Goal: Find specific page/section: Find specific page/section

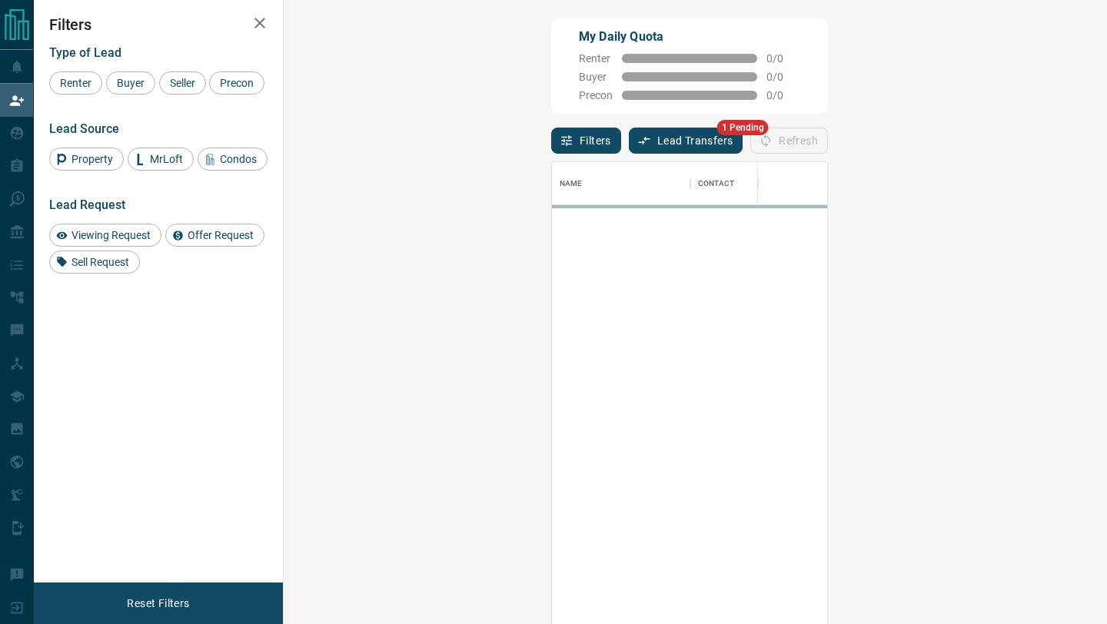
scroll to position [474, 790]
click at [629, 145] on button "Lead Transfers" at bounding box center [686, 141] width 115 height 26
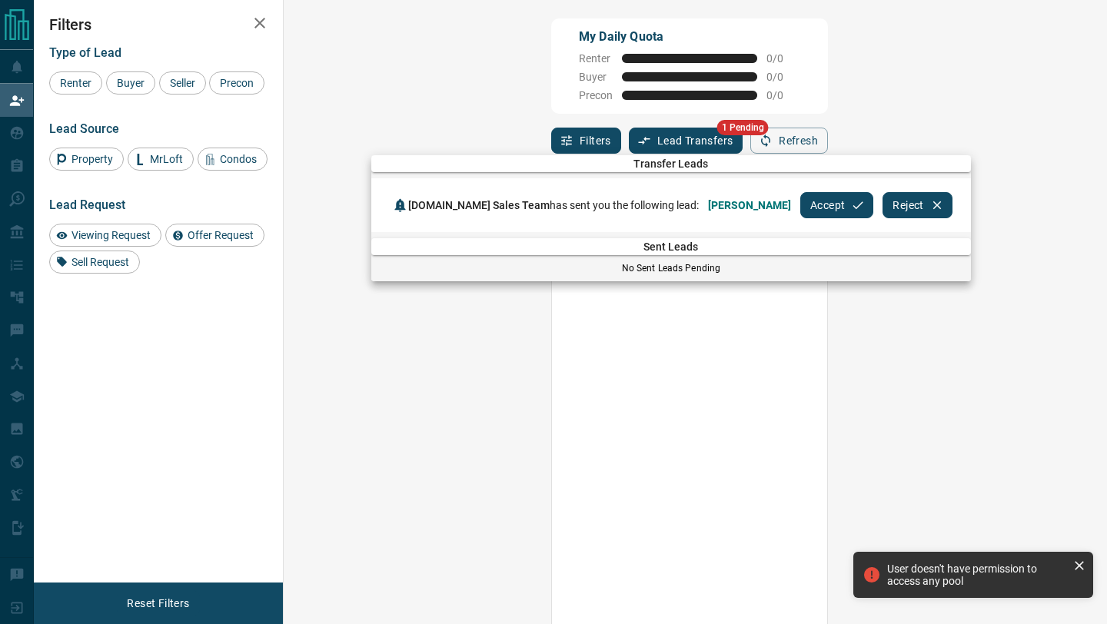
click at [800, 217] on button "Accept" at bounding box center [836, 205] width 73 height 26
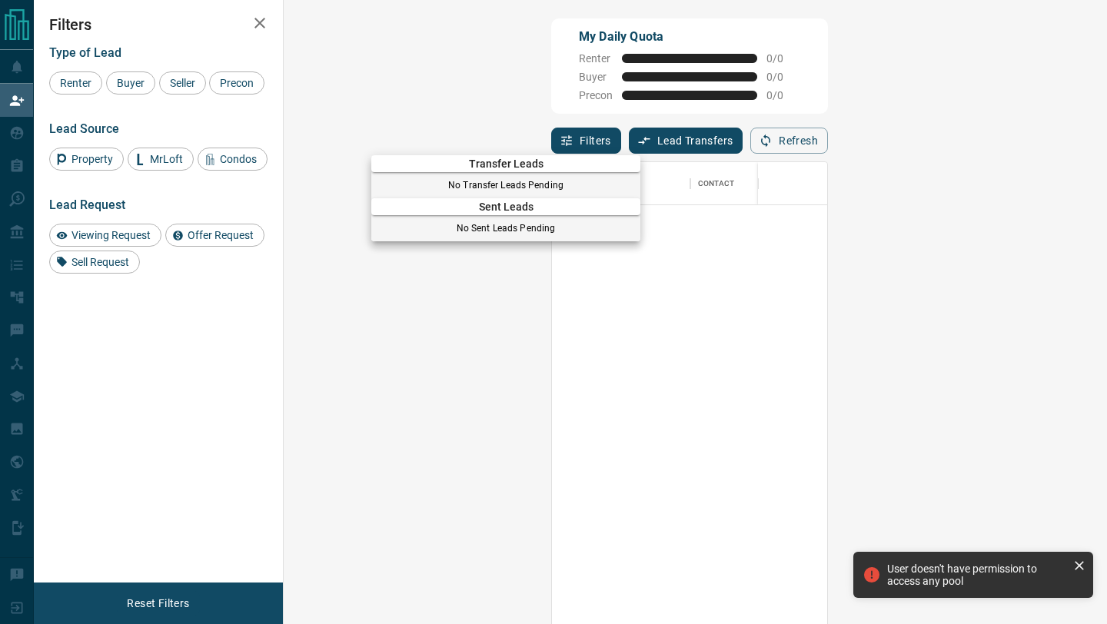
click at [0, 127] on div at bounding box center [553, 312] width 1107 height 624
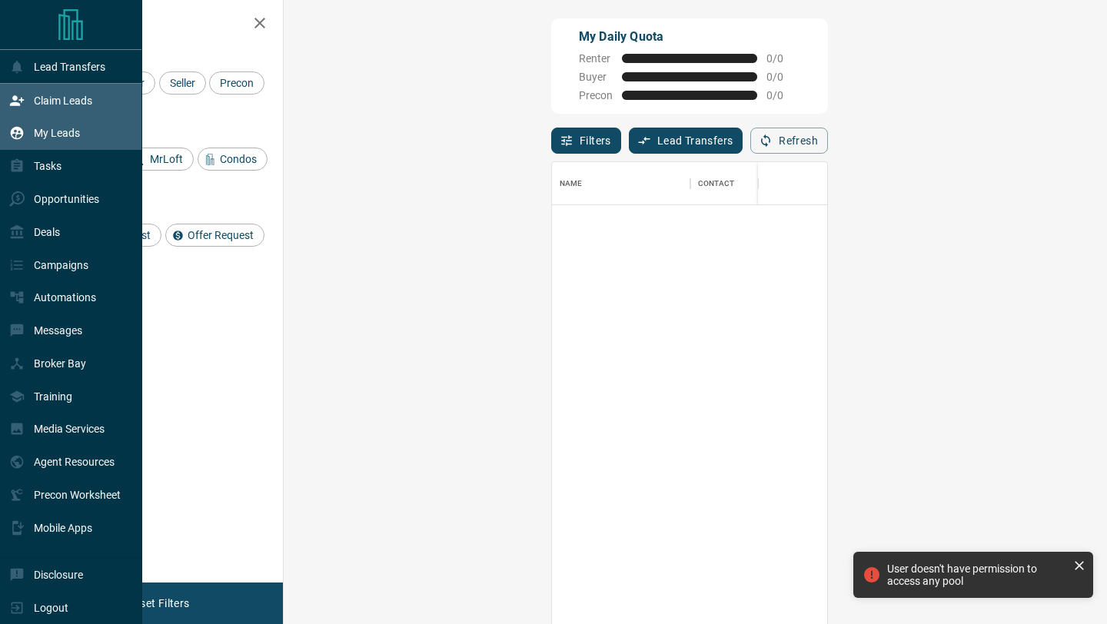
click at [28, 132] on div "My Leads" at bounding box center [44, 133] width 71 height 25
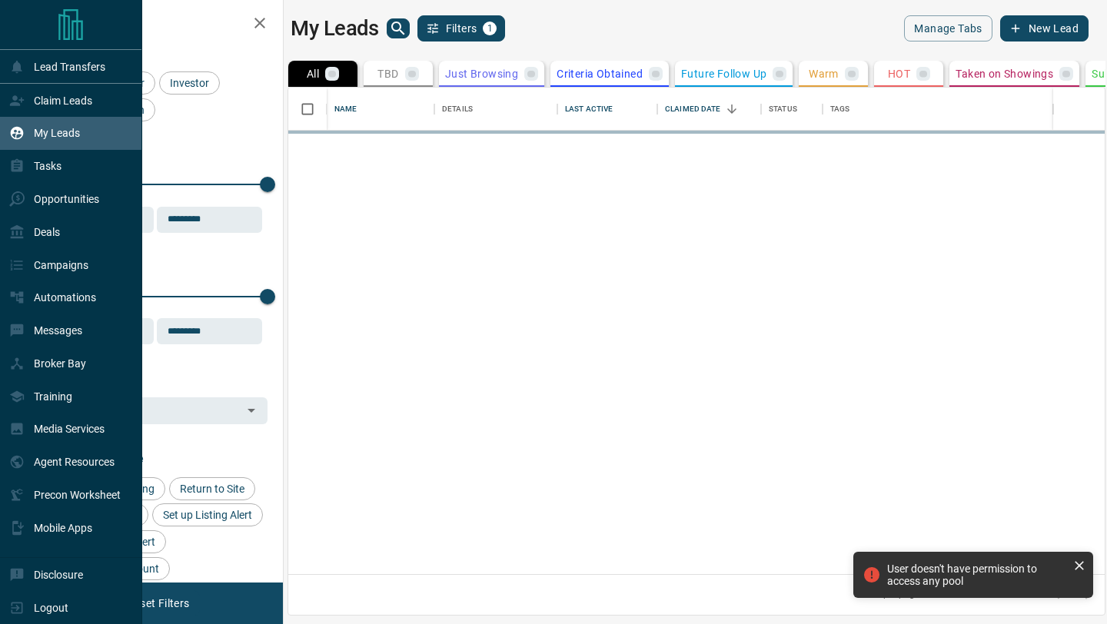
scroll to position [487, 817]
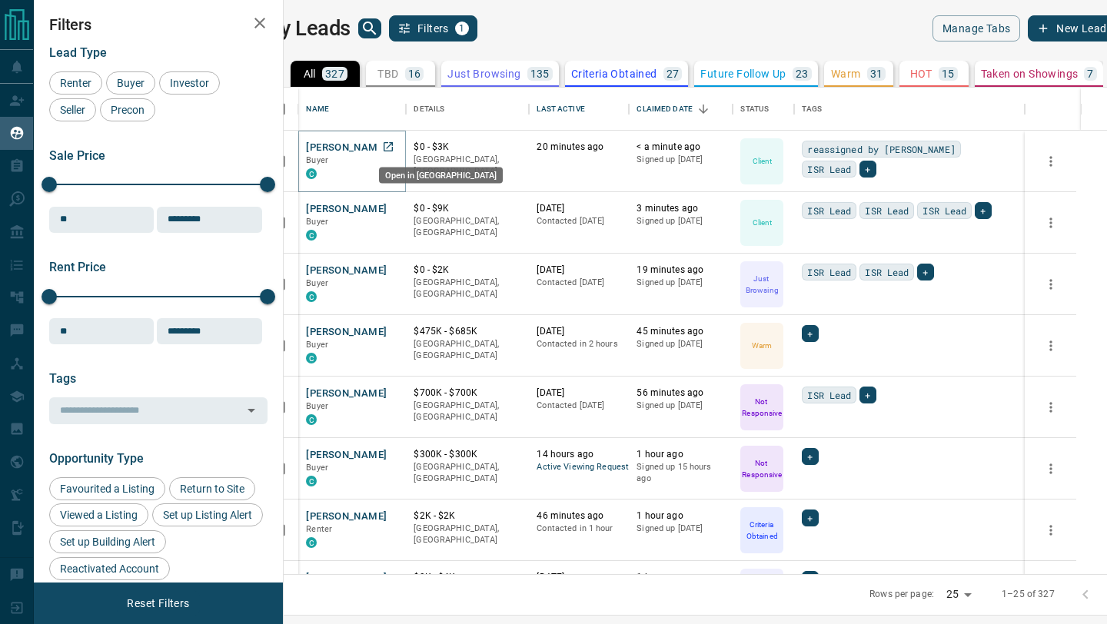
click at [394, 148] on icon "Open in New Tab" at bounding box center [388, 147] width 12 height 12
